Goal: Information Seeking & Learning: Learn about a topic

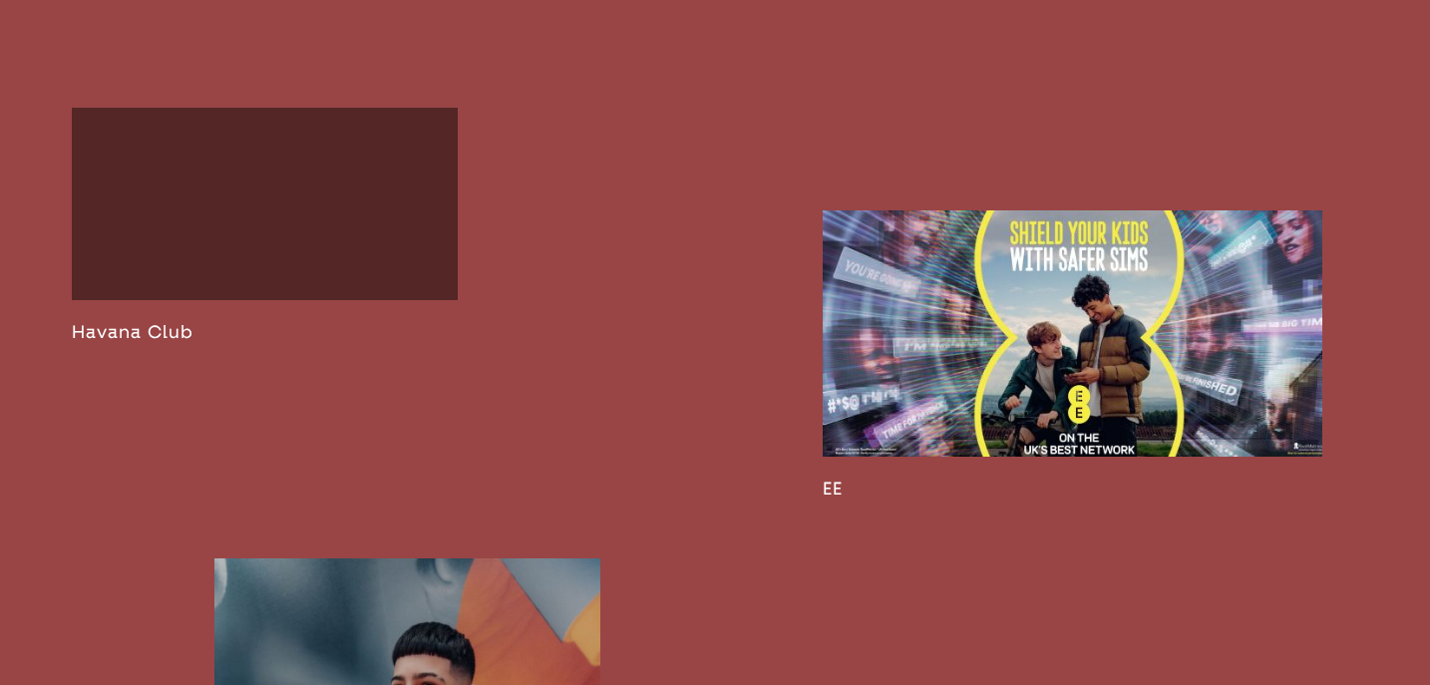
scroll to position [3589, 0]
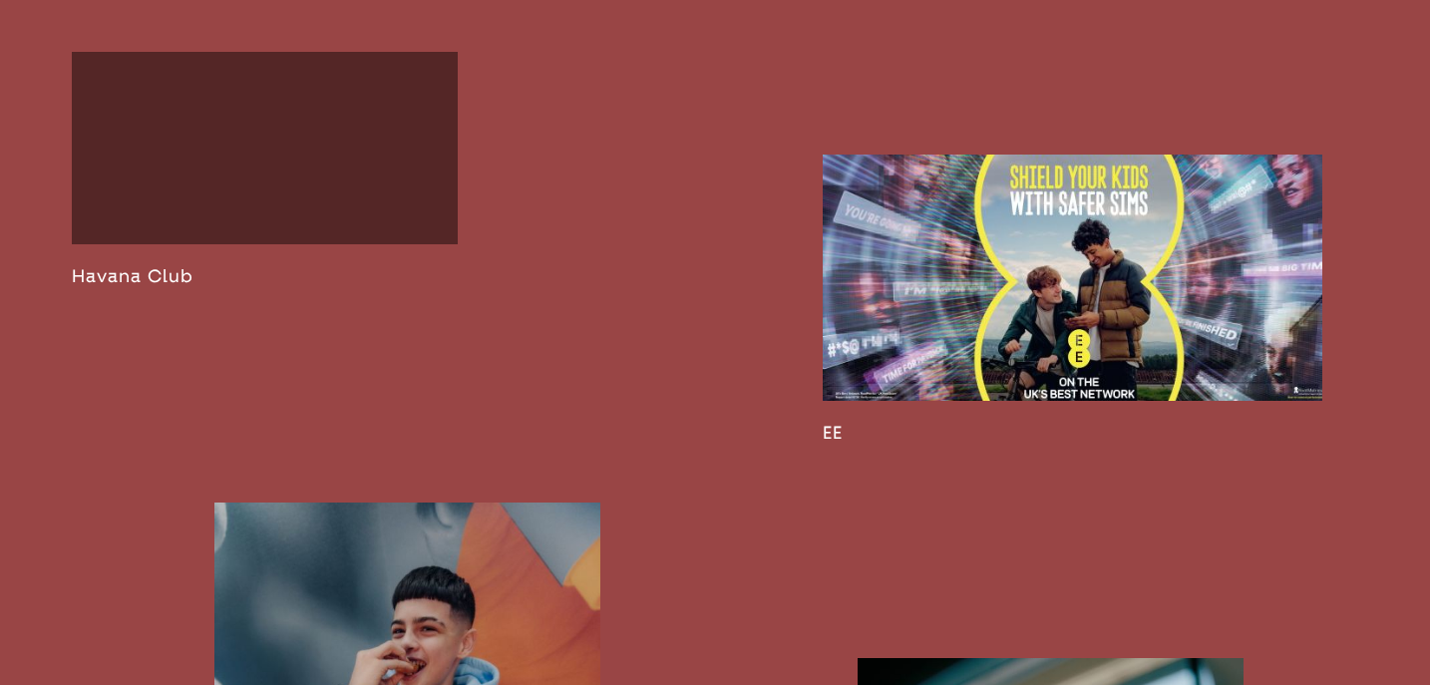
click at [839, 444] on link at bounding box center [1073, 299] width 500 height 289
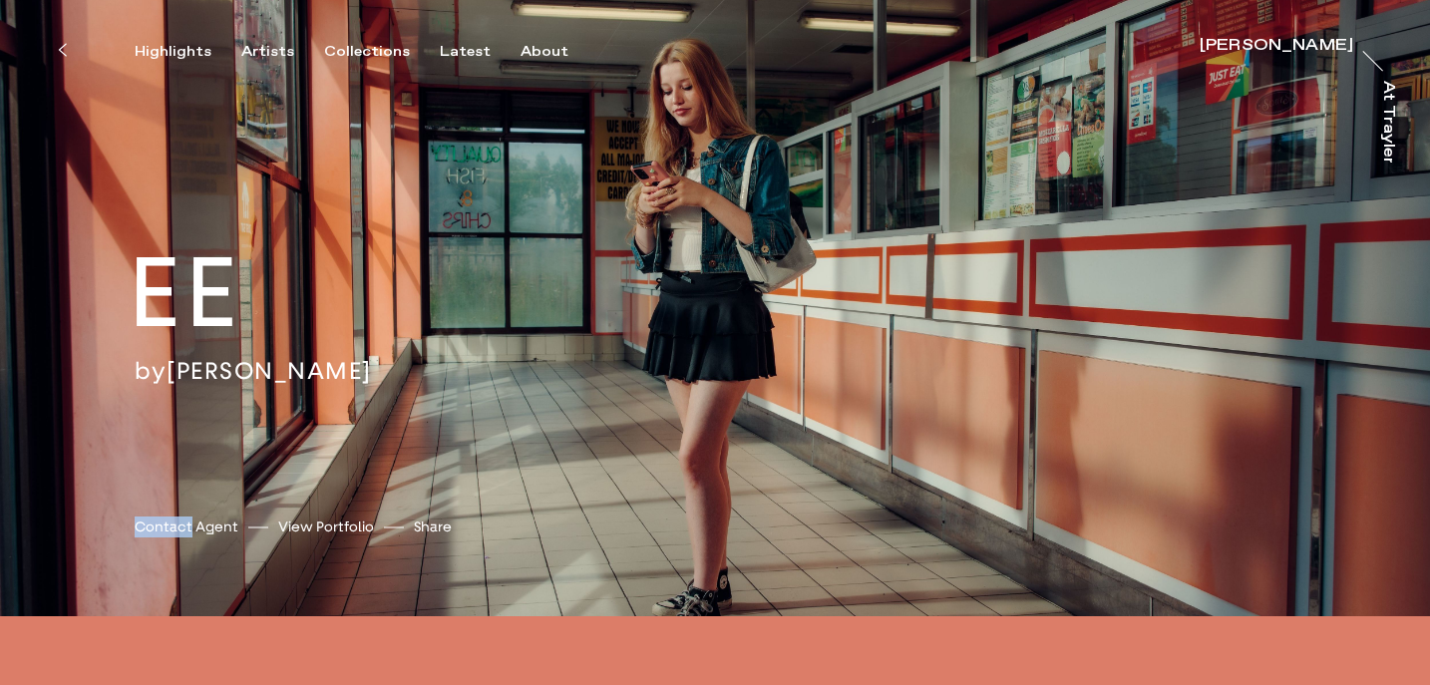
click at [725, 196] on div "EE by [PERSON_NAME] [PERSON_NAME] Contact Agent View Portfolio Share [URL][DOMA…" at bounding box center [715, 308] width 1430 height 616
click at [665, 386] on div "EE by [PERSON_NAME] [PERSON_NAME] Contact Agent View Portfolio Share [URL][DOMA…" at bounding box center [715, 308] width 1430 height 616
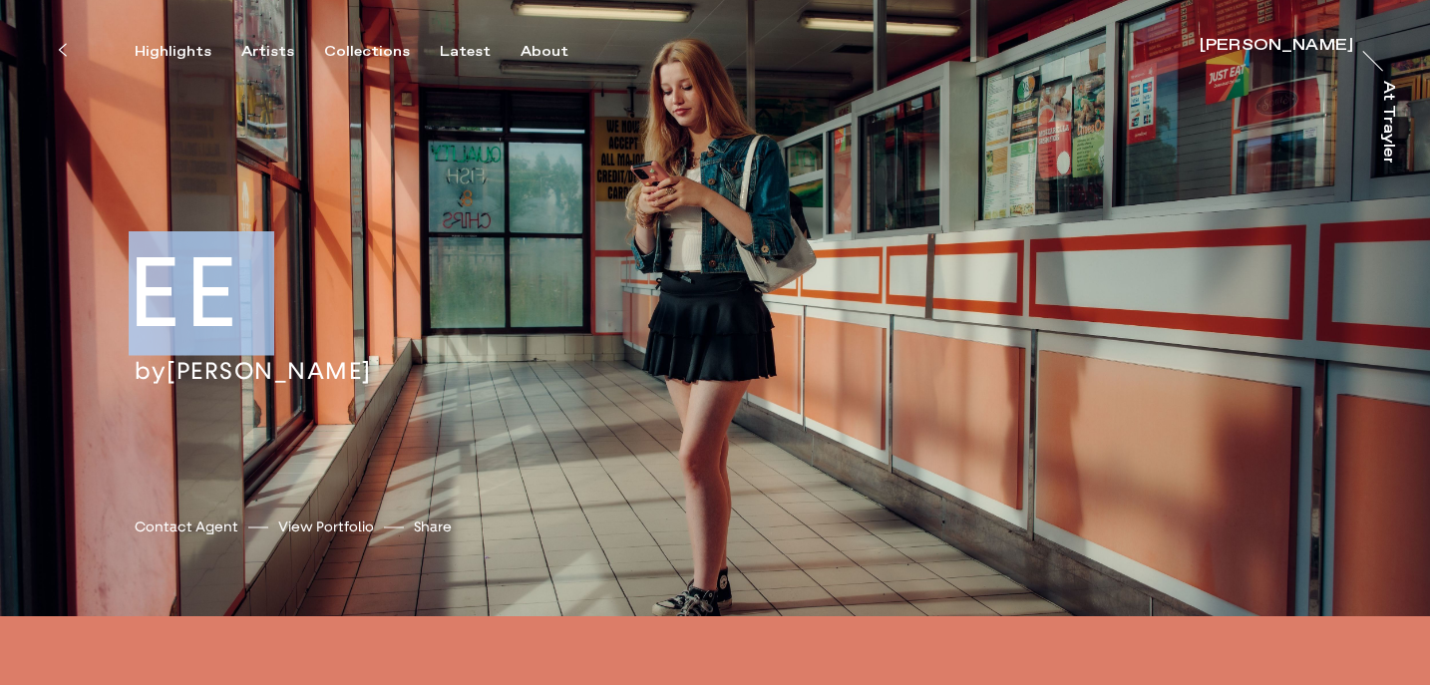
click at [665, 386] on div "EE by [PERSON_NAME] [PERSON_NAME] Contact Agent View Portfolio Share [URL][DOMA…" at bounding box center [715, 308] width 1430 height 616
click at [669, 386] on div "EE by [PERSON_NAME] [PERSON_NAME] Contact Agent View Portfolio Share [URL][DOMA…" at bounding box center [715, 308] width 1430 height 616
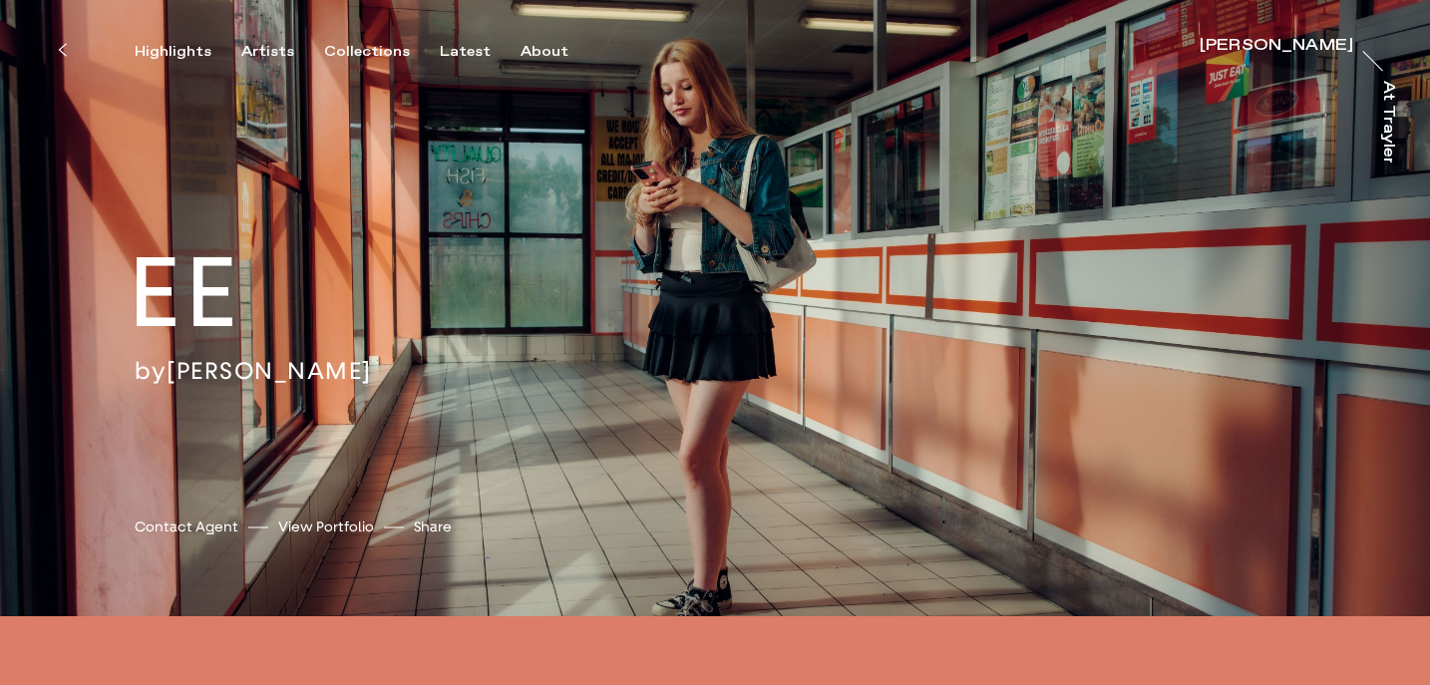
click at [305, 522] on link "View Portfolio" at bounding box center [326, 526] width 96 height 21
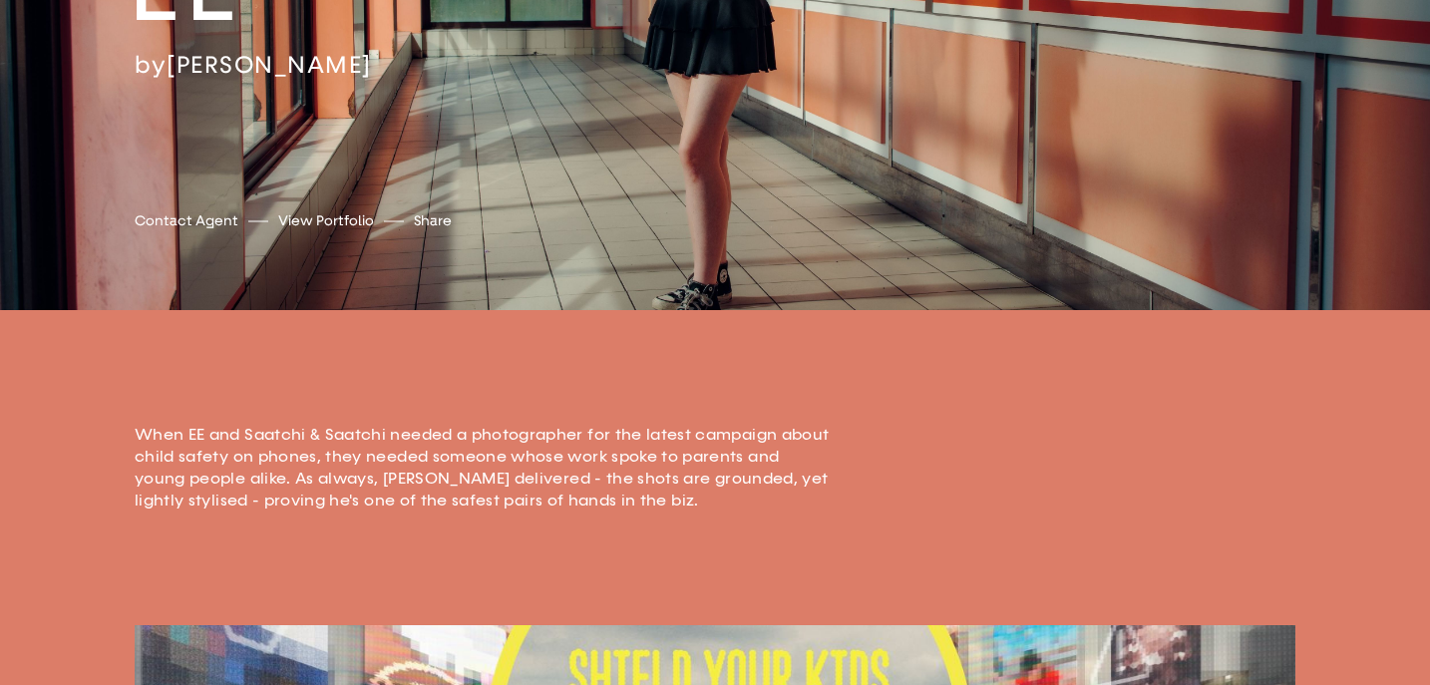
scroll to position [260, 0]
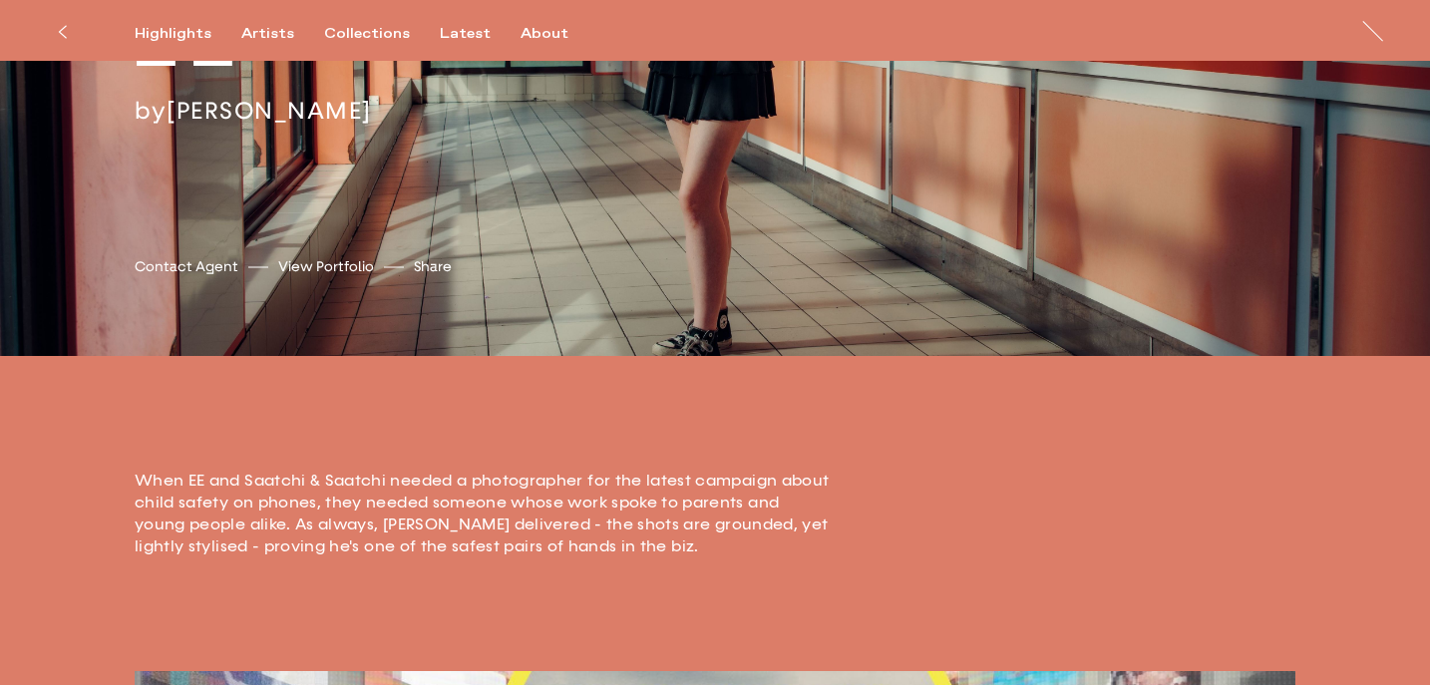
click at [776, 213] on div "EE by [PERSON_NAME] [PERSON_NAME] Contact Agent View Portfolio Share [URL][DOMA…" at bounding box center [715, 48] width 1430 height 616
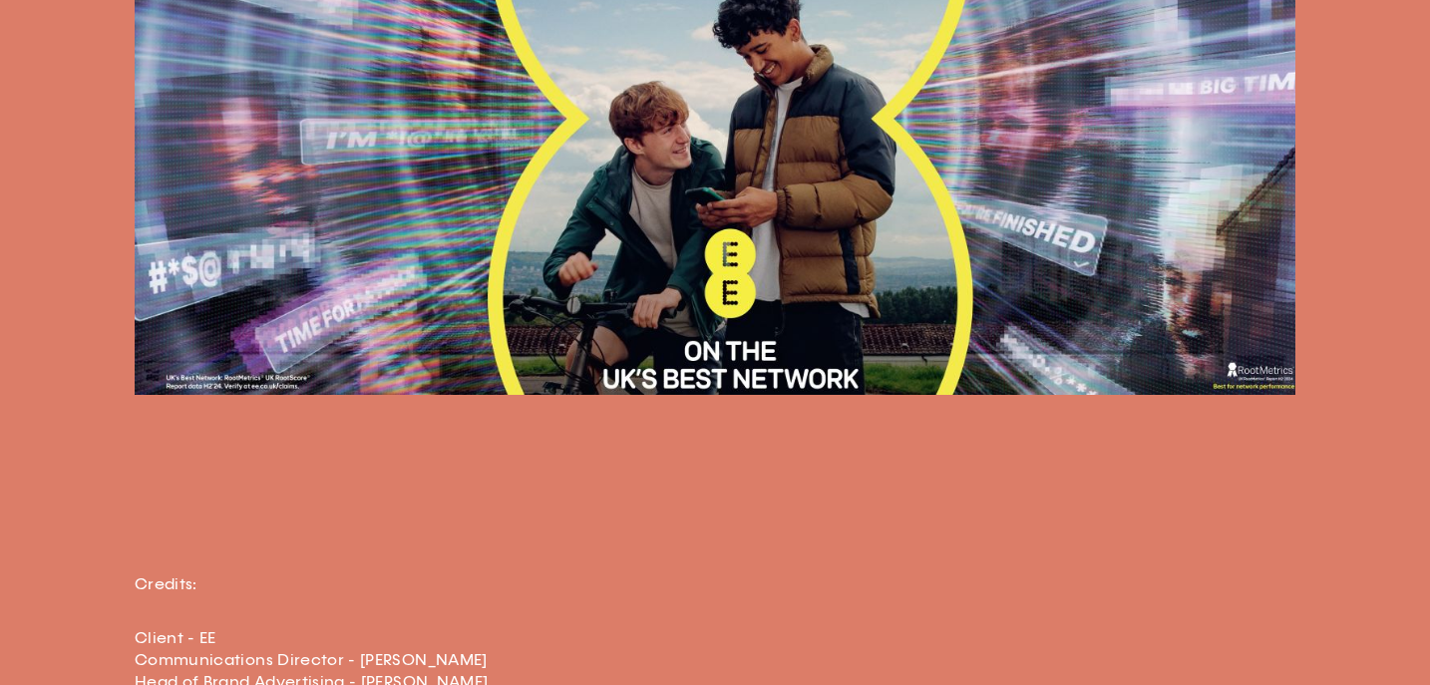
scroll to position [2868, 0]
